Goal: Check status: Check status

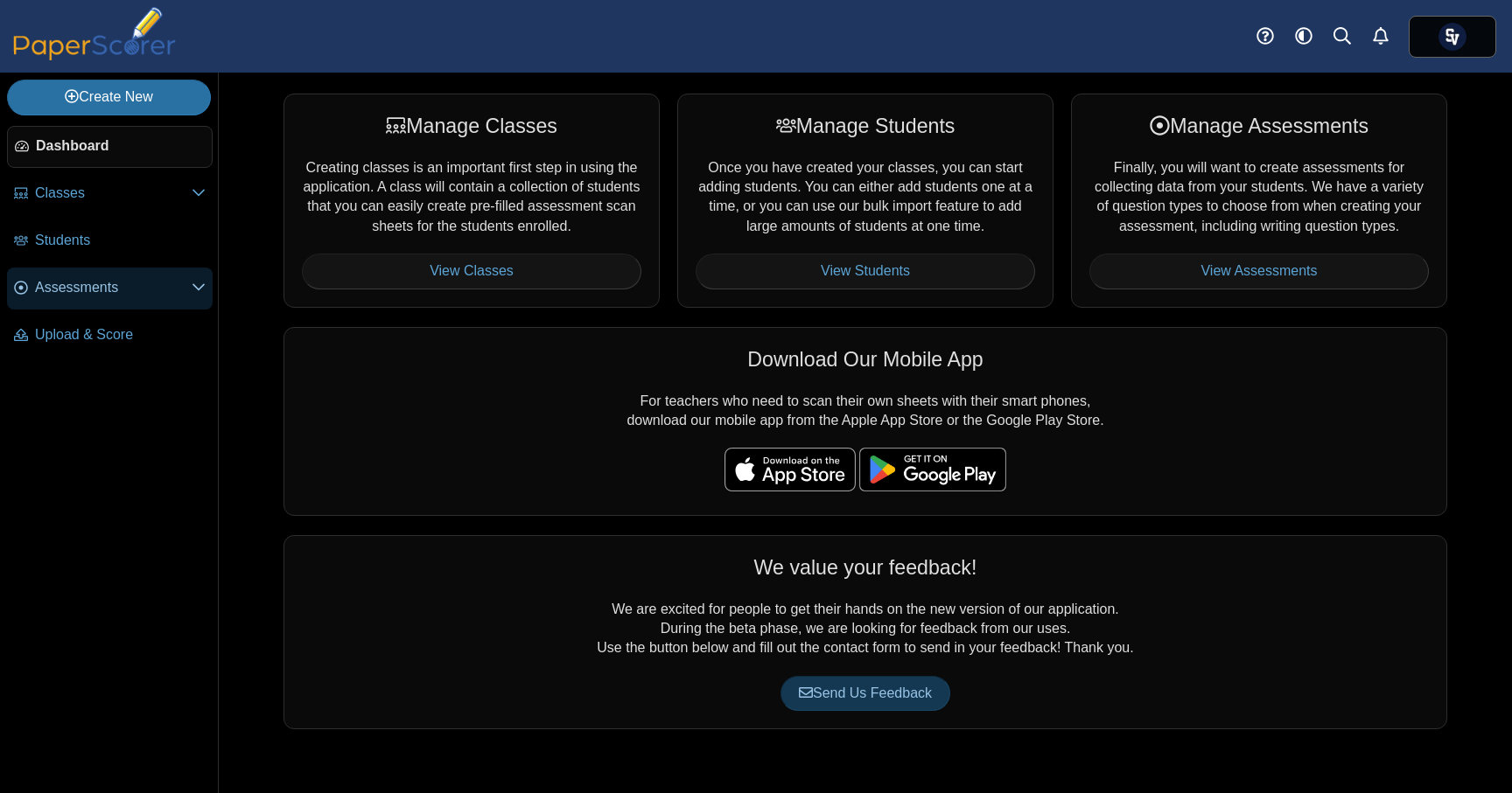
click at [127, 279] on span "Assessments" at bounding box center [113, 288] width 156 height 19
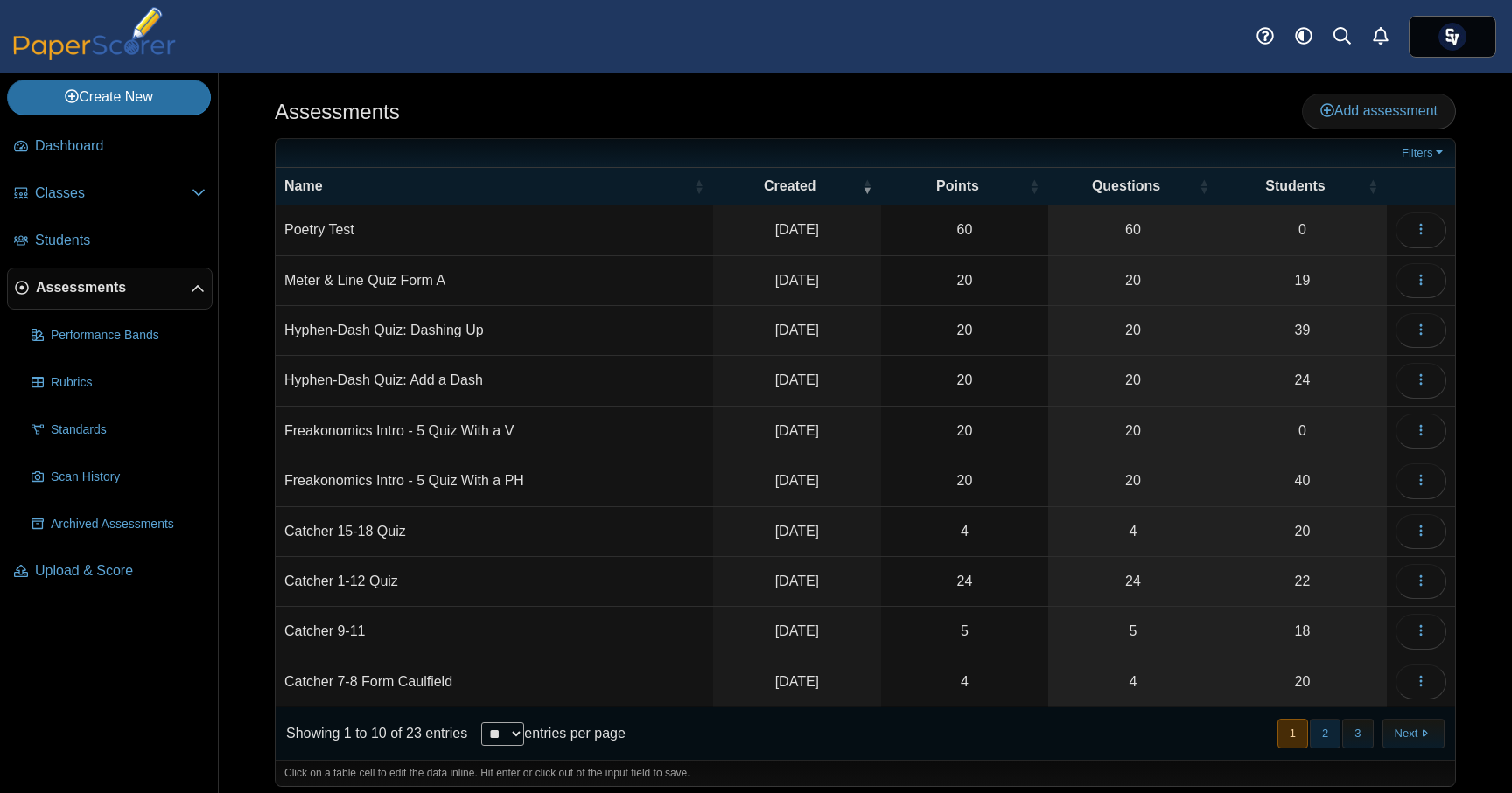
click at [1330, 730] on button "2" at bounding box center [1325, 733] width 30 height 28
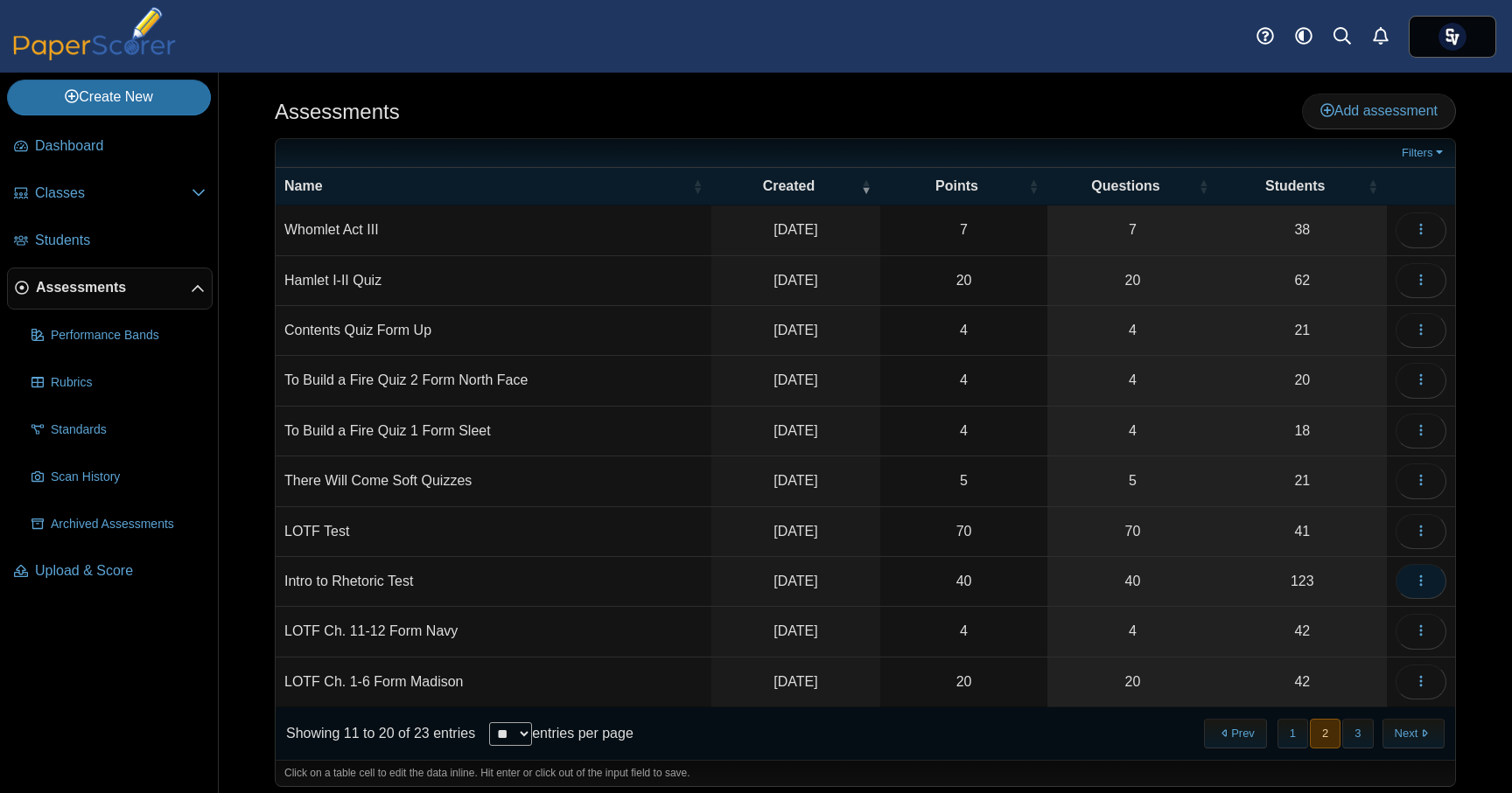
click at [1413, 581] on button "button" at bounding box center [1421, 581] width 51 height 35
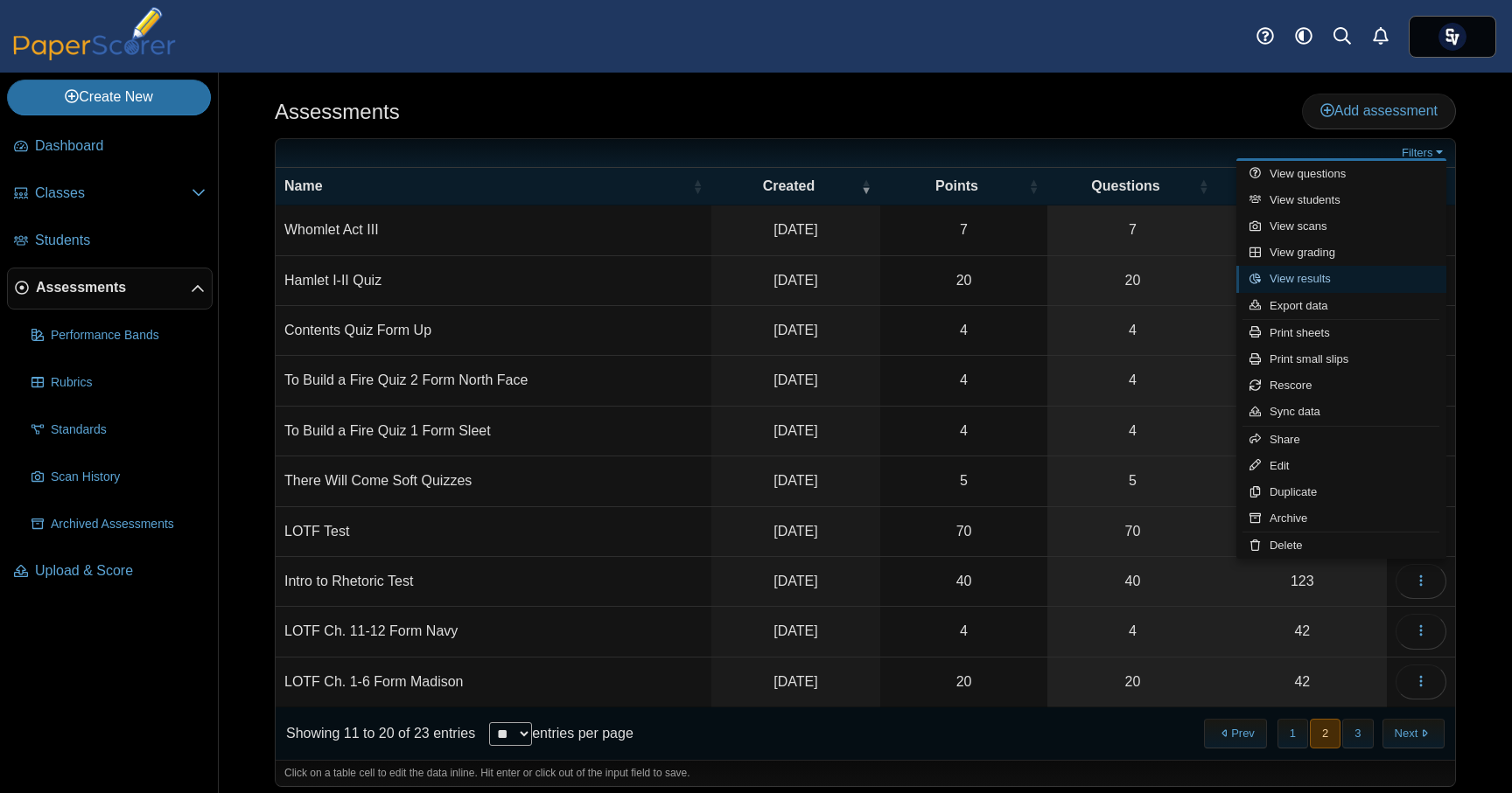
click at [1386, 278] on link "View results" at bounding box center [1341, 279] width 210 height 27
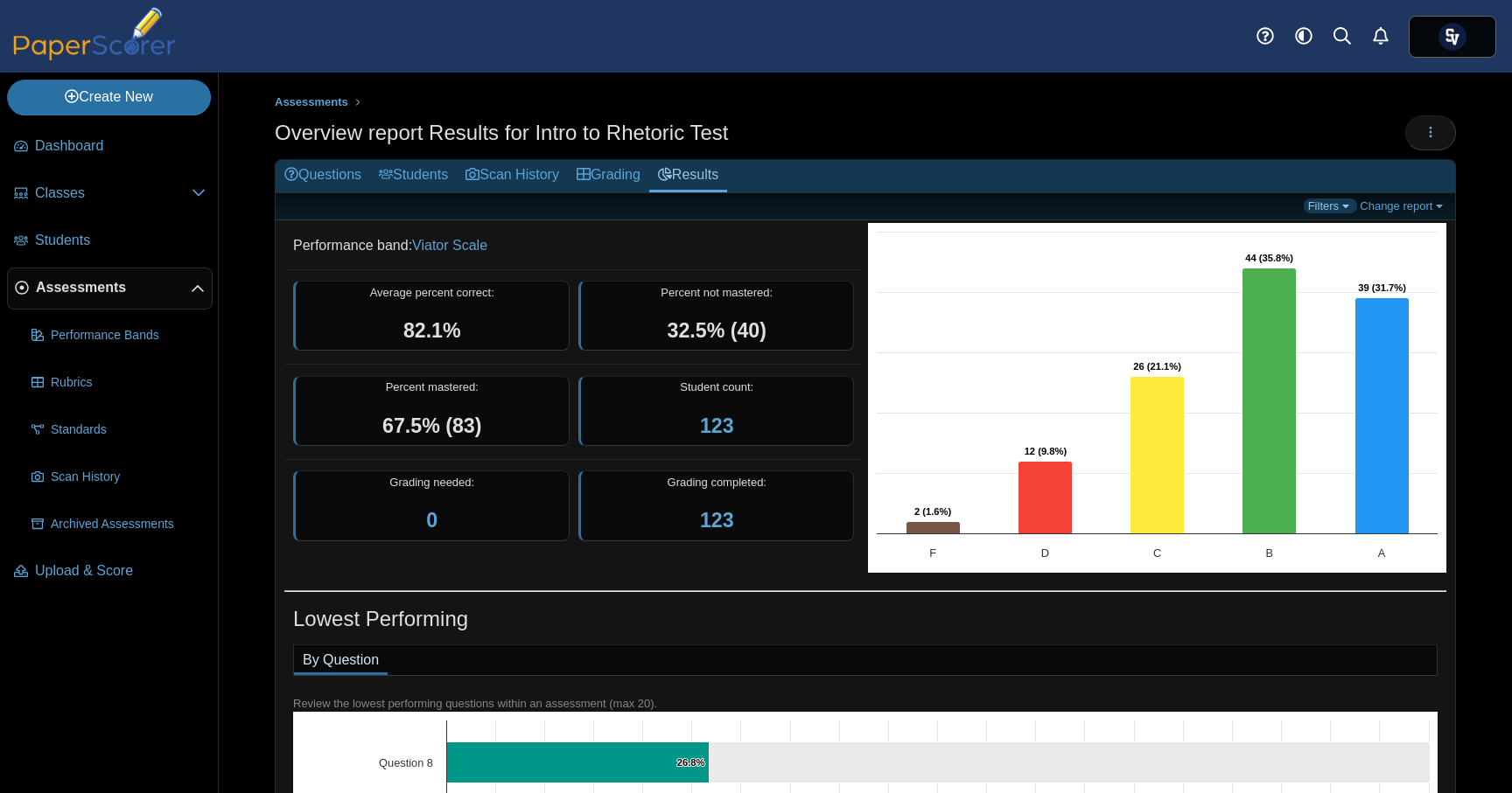
click at [1323, 208] on link "Filters" at bounding box center [1330, 207] width 53 height 15
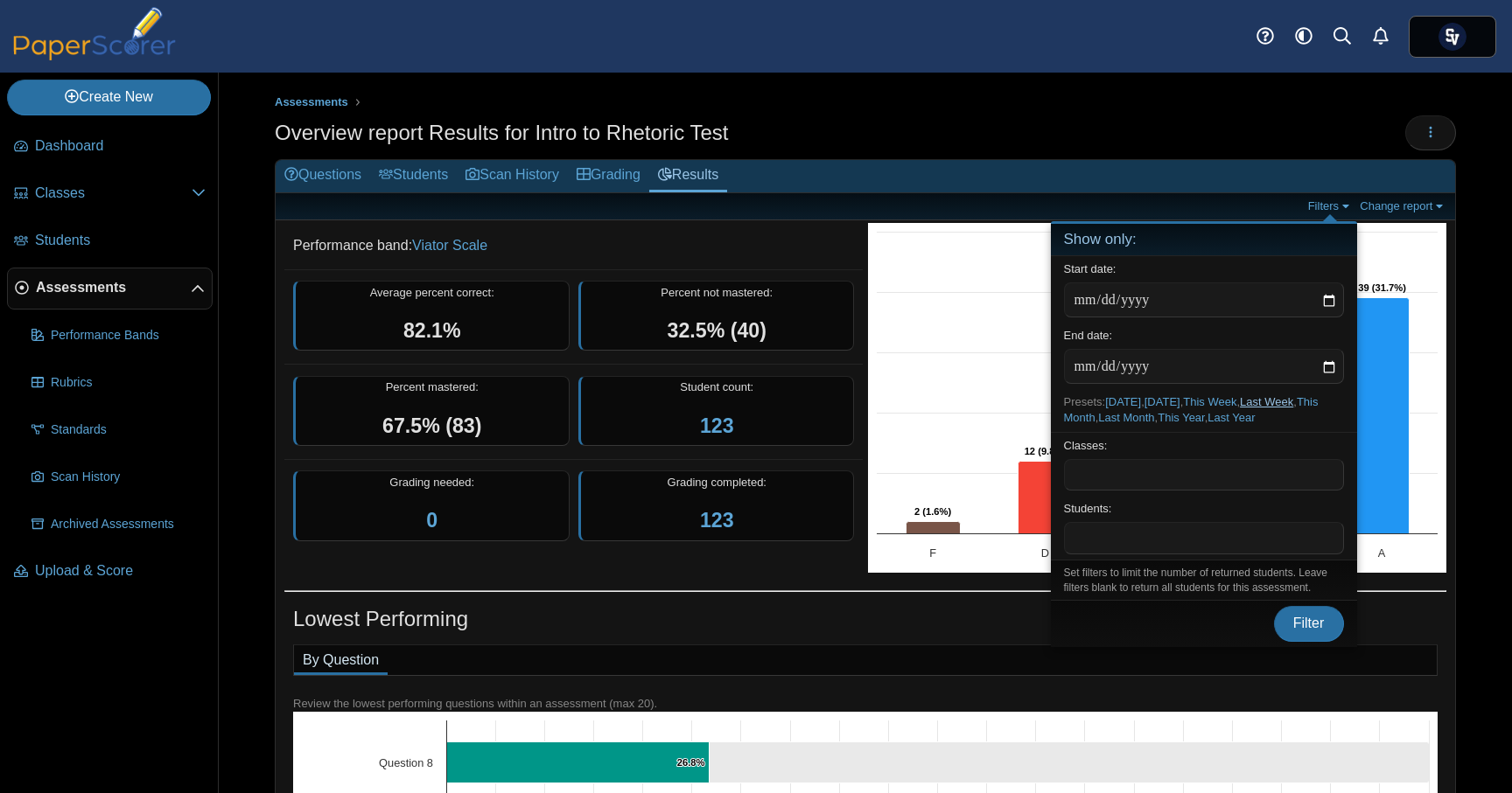
click at [1276, 406] on link "Last Week" at bounding box center [1266, 402] width 53 height 13
type input "**********"
click at [1301, 621] on span "Filter" at bounding box center [1308, 623] width 31 height 15
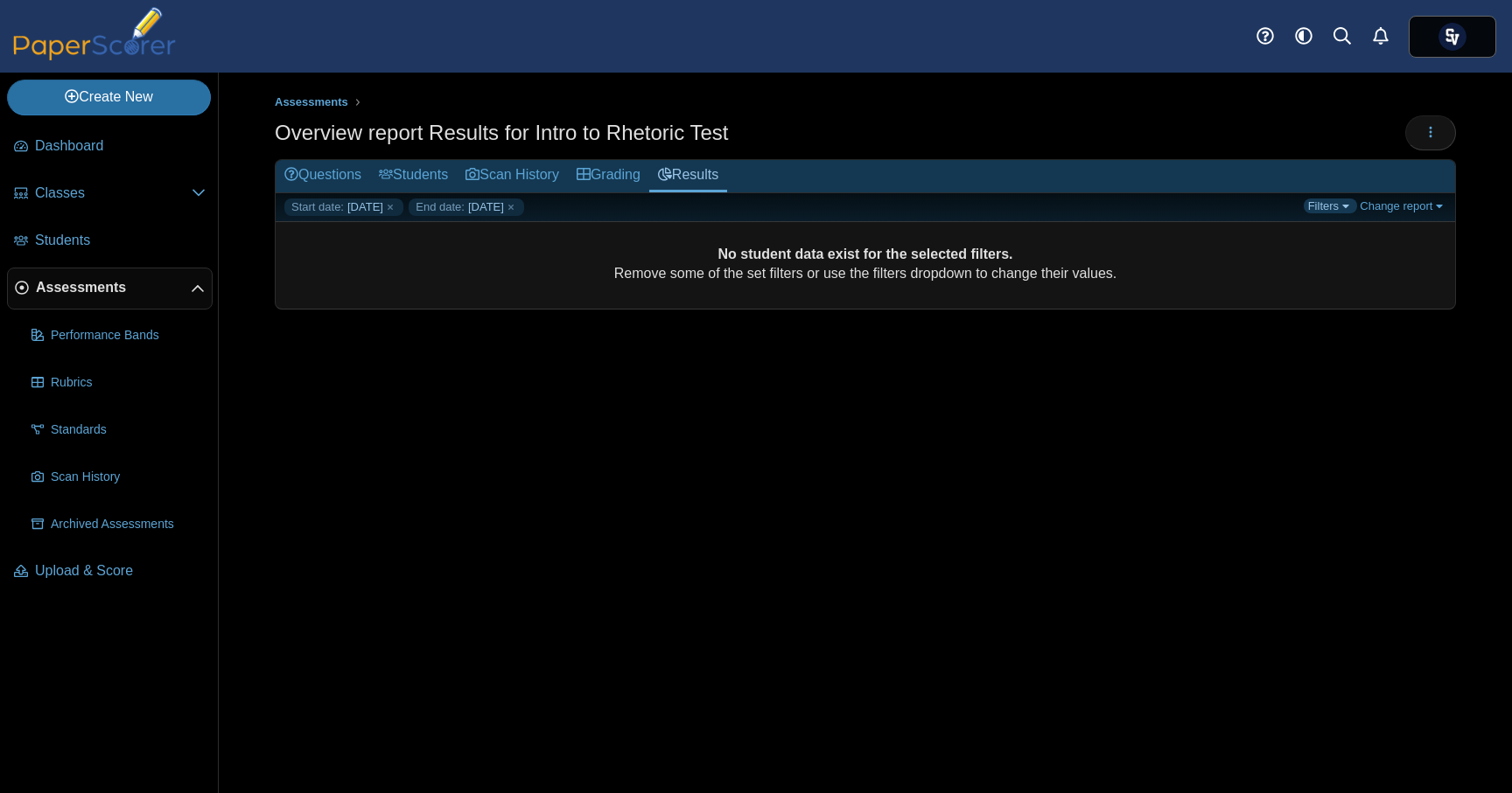
click at [1331, 207] on link "Filters" at bounding box center [1330, 207] width 53 height 15
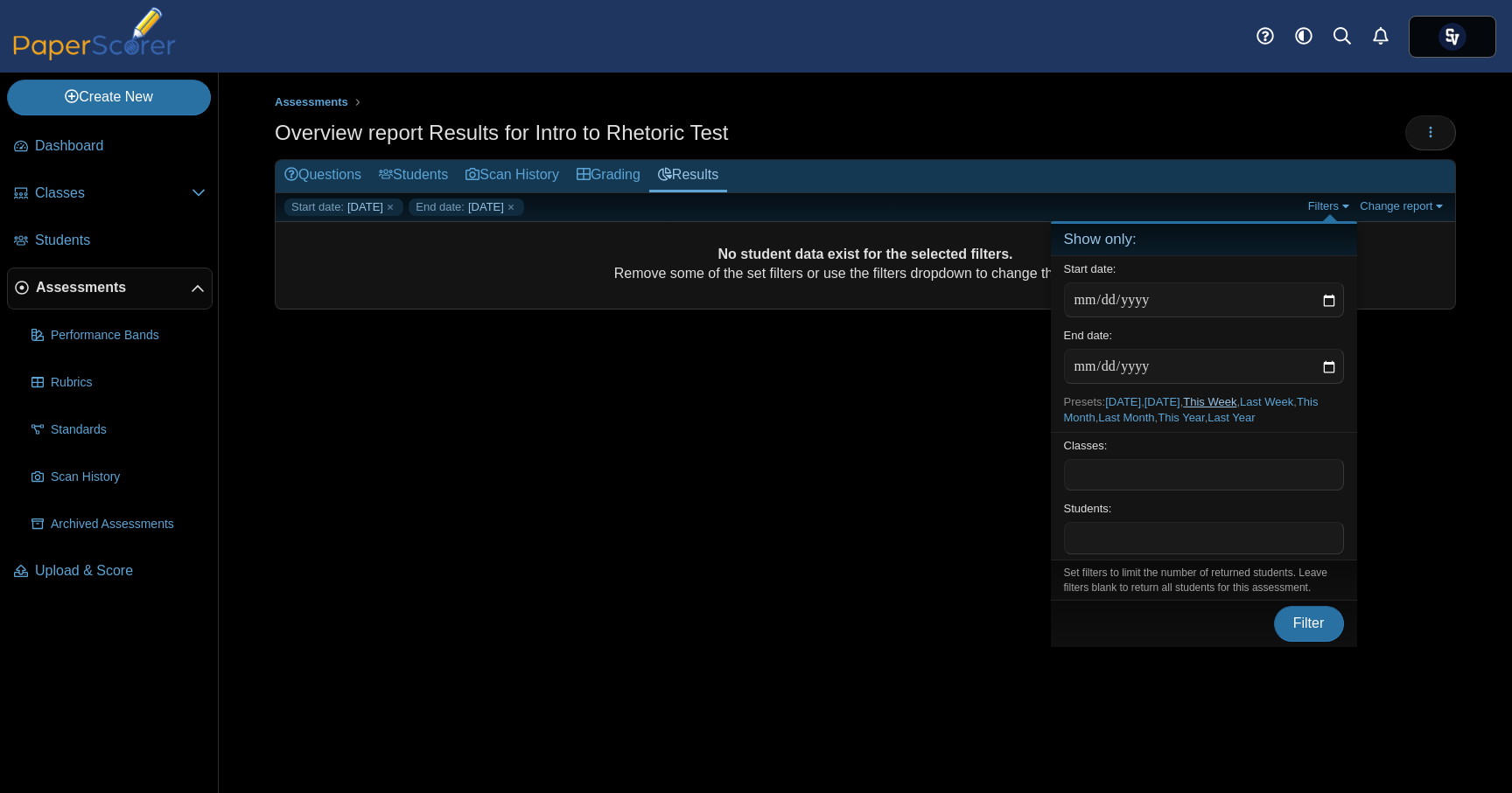
click at [1231, 403] on link "This Week" at bounding box center [1210, 402] width 53 height 13
type input "**********"
click at [1291, 633] on button "Filter" at bounding box center [1309, 623] width 70 height 35
